Goal: Check status: Check status

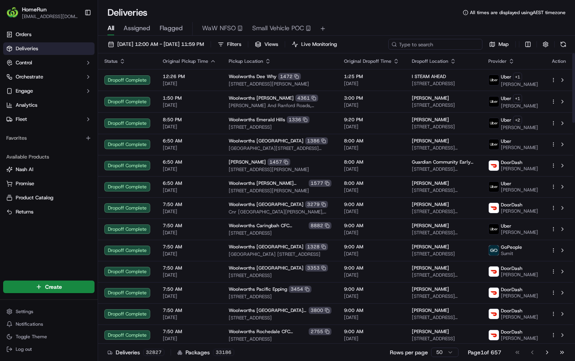
click at [388, 50] on input at bounding box center [435, 44] width 94 height 11
paste input "269741974"
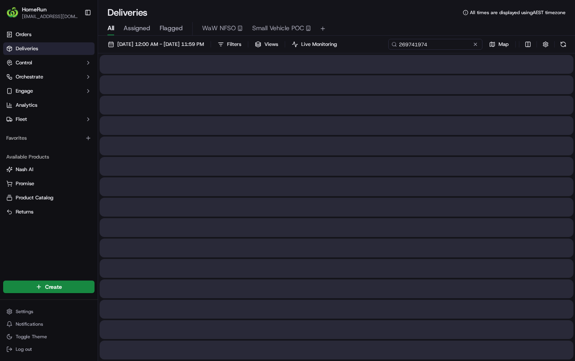
type input "269741974"
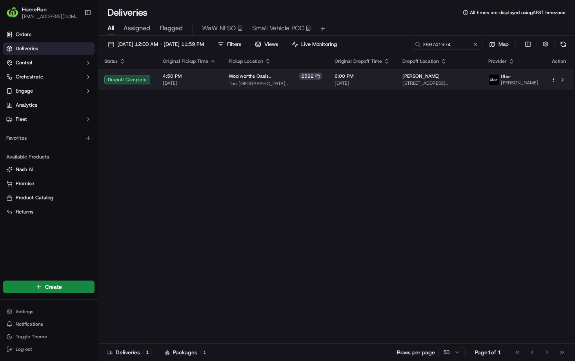
click at [216, 79] on span "4:50 PM" at bounding box center [189, 76] width 53 height 6
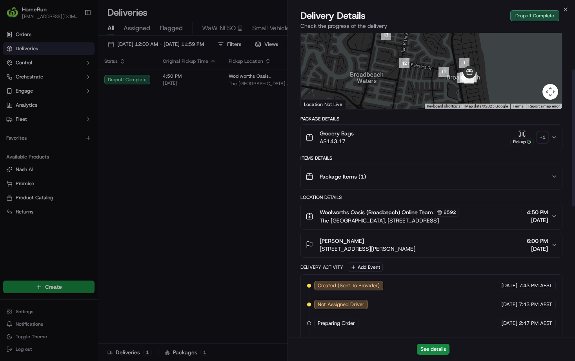
scroll to position [78, 0]
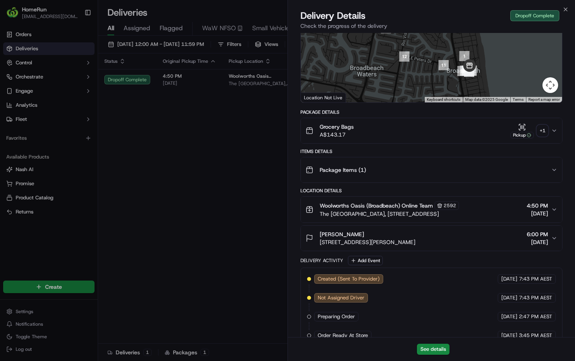
click at [538, 136] on div "+ 1" at bounding box center [542, 130] width 11 height 11
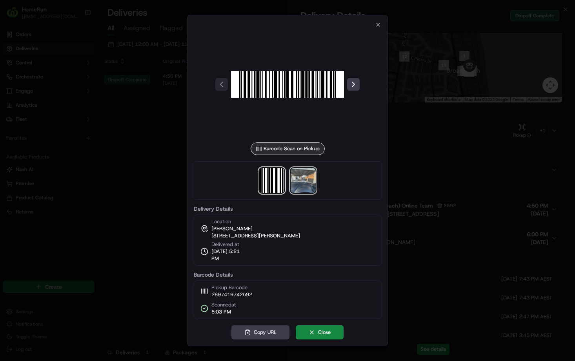
click at [312, 181] on img at bounding box center [302, 180] width 25 height 25
